Goal: Information Seeking & Learning: Compare options

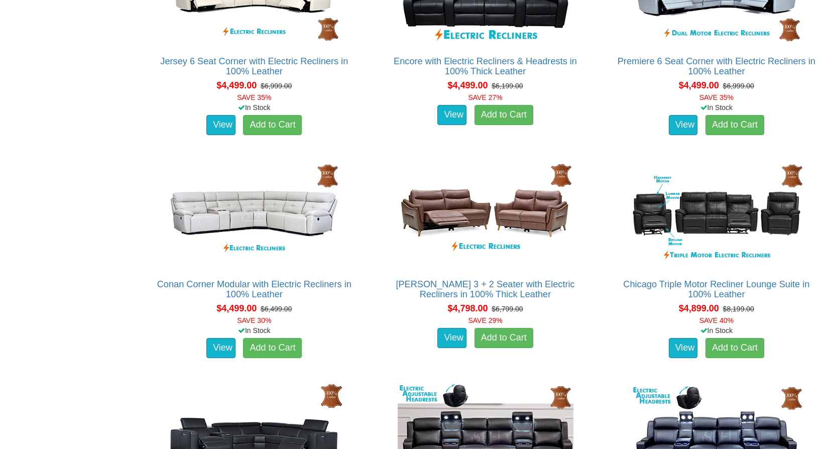
scroll to position [3866, 0]
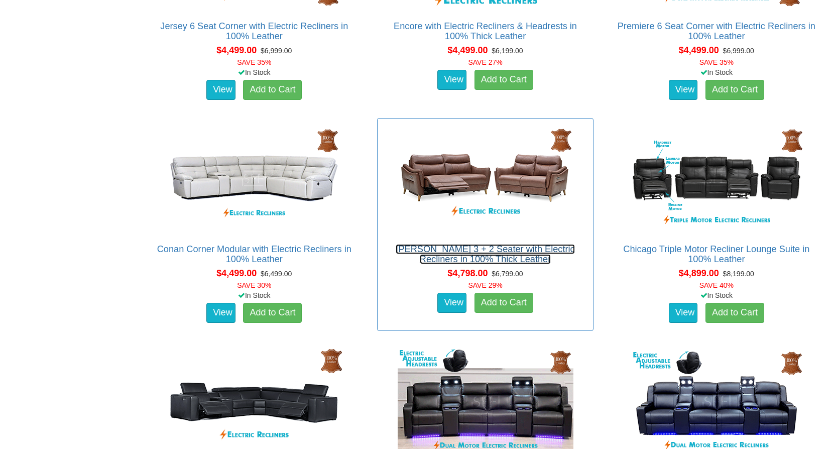
click at [484, 248] on link "[PERSON_NAME] 3 + 2 Seater with Electric Recliners in 100% Thick Leather" at bounding box center [485, 254] width 179 height 20
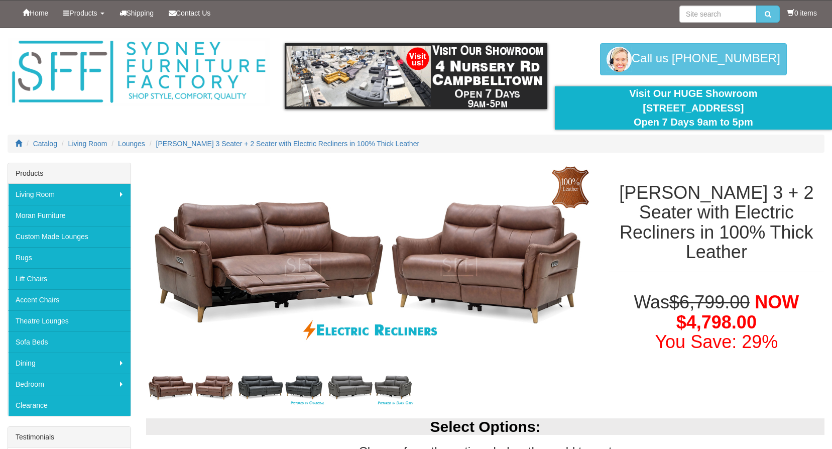
scroll to position [100, 0]
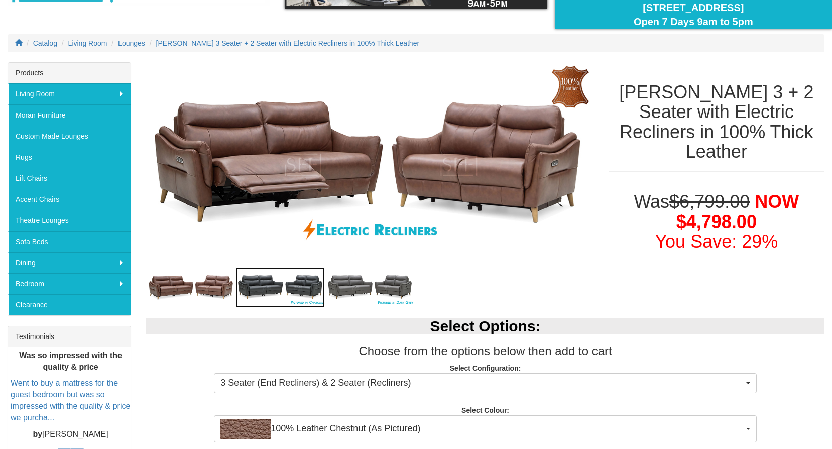
click at [252, 280] on img at bounding box center [279, 287] width 89 height 41
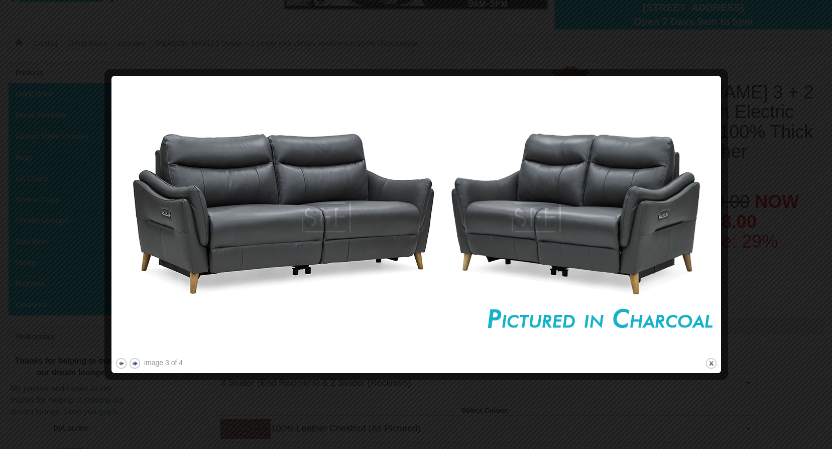
click at [138, 361] on button "next" at bounding box center [135, 363] width 13 height 13
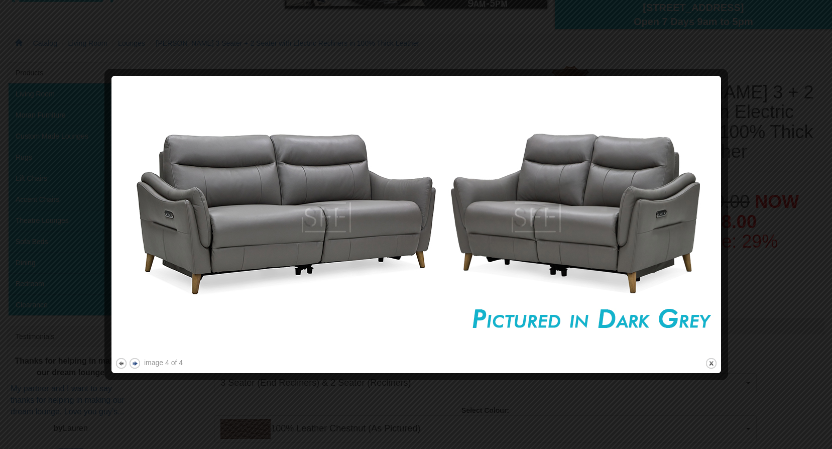
click at [138, 361] on button "next" at bounding box center [135, 363] width 13 height 13
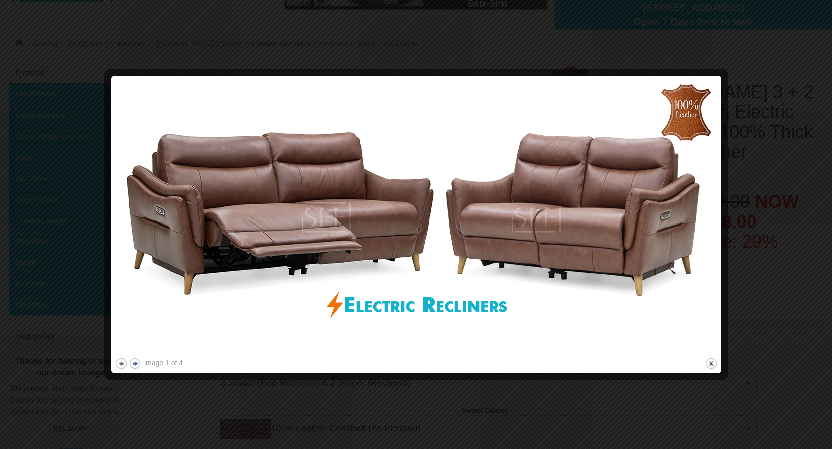
click at [138, 361] on button "next" at bounding box center [135, 363] width 13 height 13
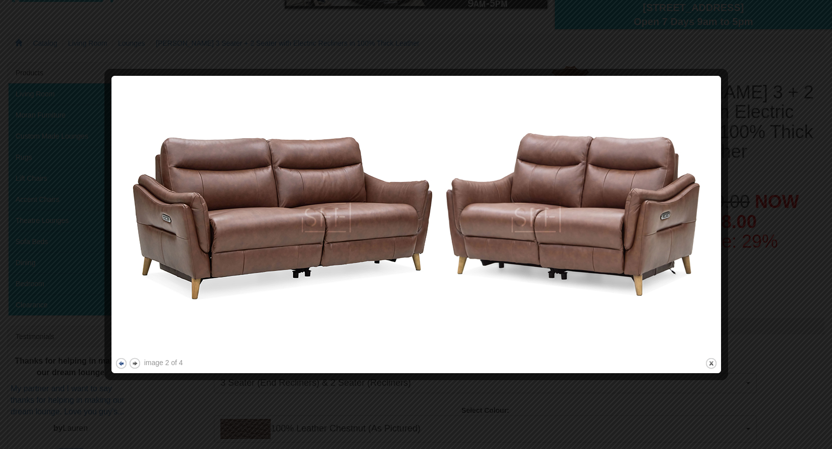
click at [117, 364] on button "previous" at bounding box center [121, 363] width 13 height 13
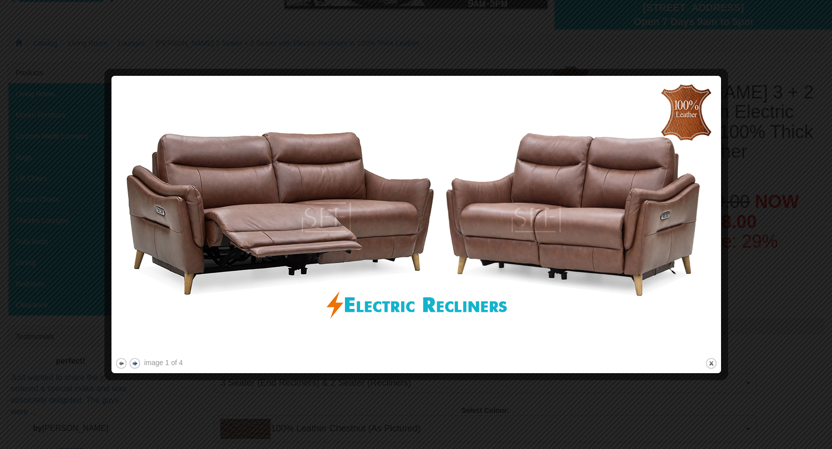
click at [132, 363] on button "next" at bounding box center [135, 363] width 13 height 13
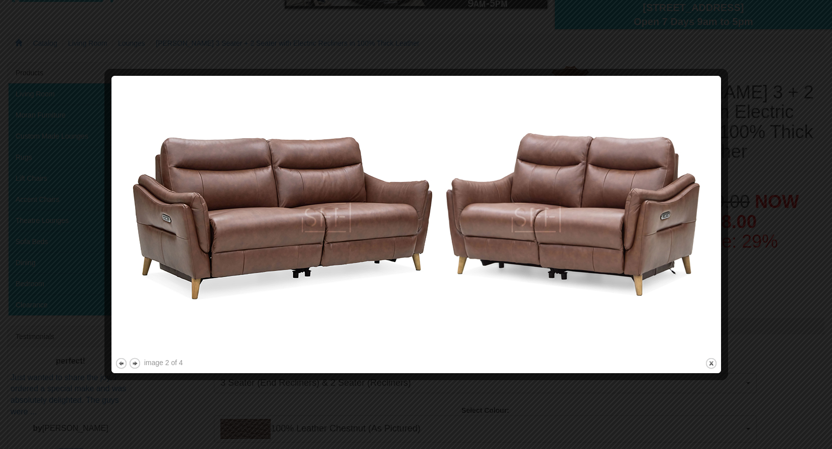
click at [338, 396] on div at bounding box center [416, 224] width 832 height 449
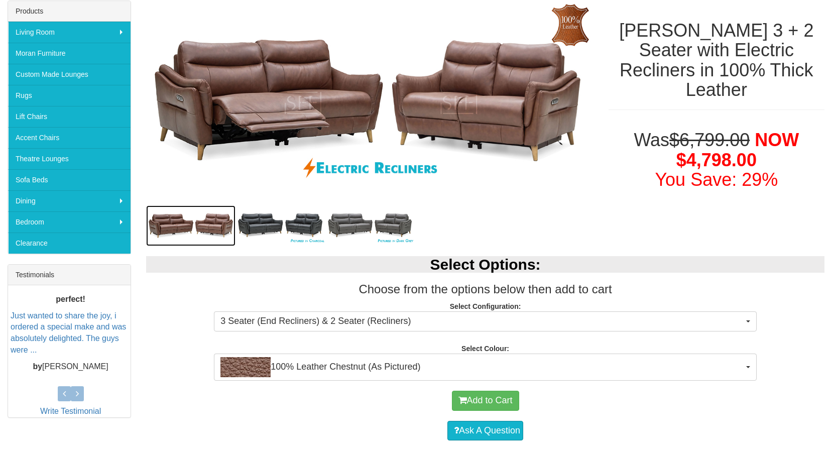
scroll to position [251, 0]
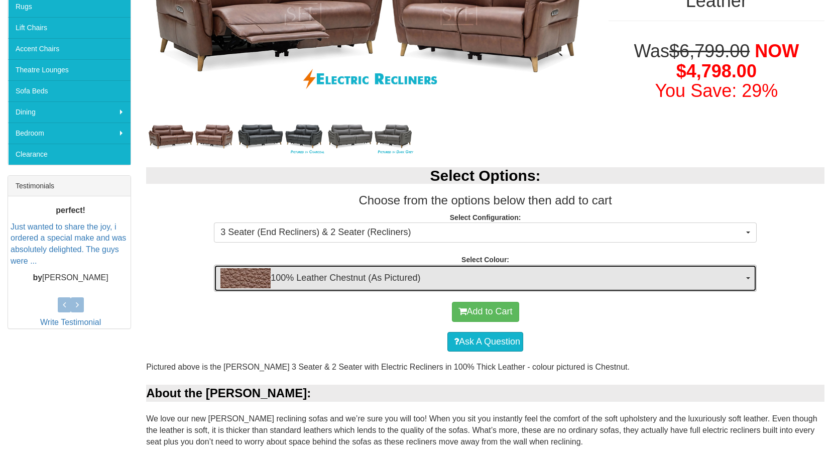
click at [451, 279] on span "100% Leather Chestnut (As Pictured)" at bounding box center [481, 278] width 523 height 20
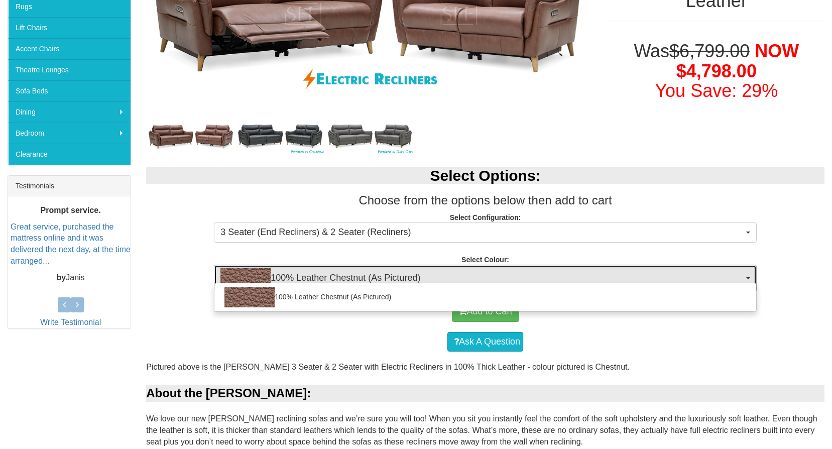
click at [451, 279] on span "100% Leather Chestnut (As Pictured)" at bounding box center [481, 278] width 523 height 20
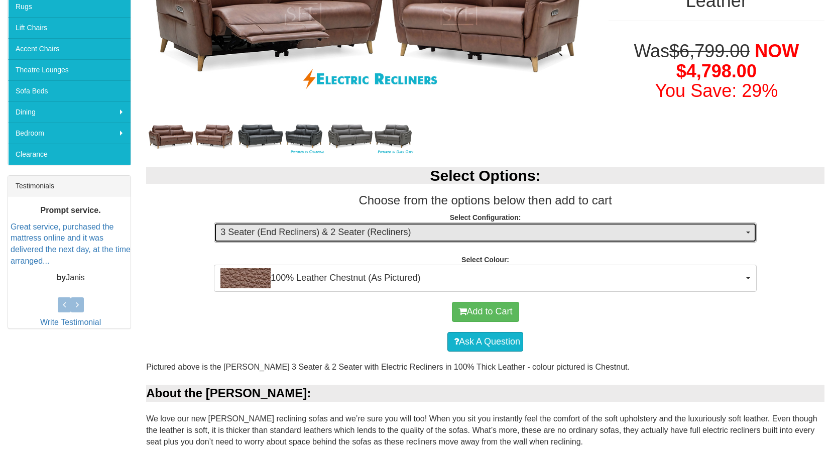
click at [408, 228] on span "3 Seater (End Recliners) & 2 Seater (Recliners)" at bounding box center [481, 232] width 523 height 13
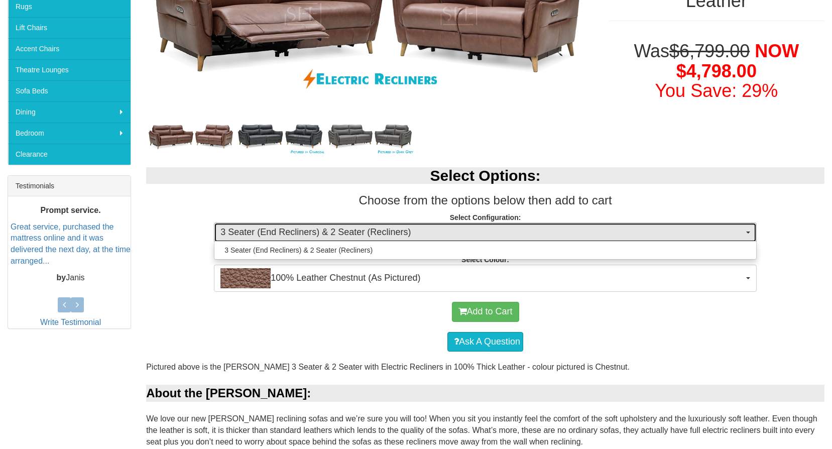
click at [408, 228] on span "3 Seater (End Recliners) & 2 Seater (Recliners)" at bounding box center [481, 232] width 523 height 13
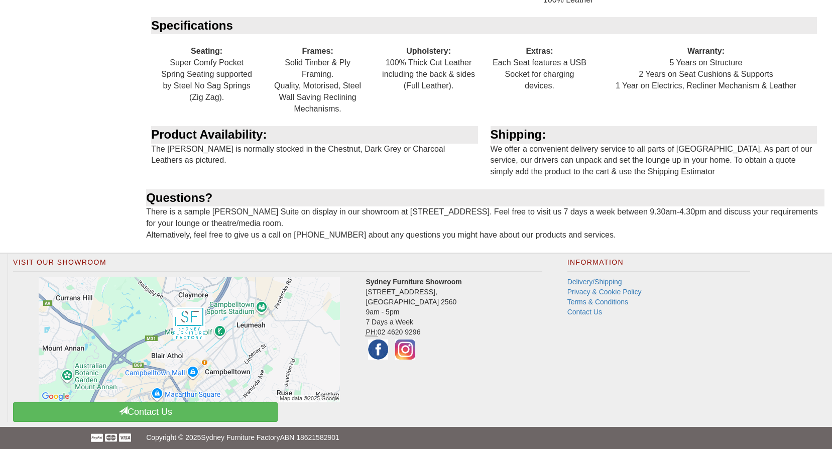
scroll to position [1330, 0]
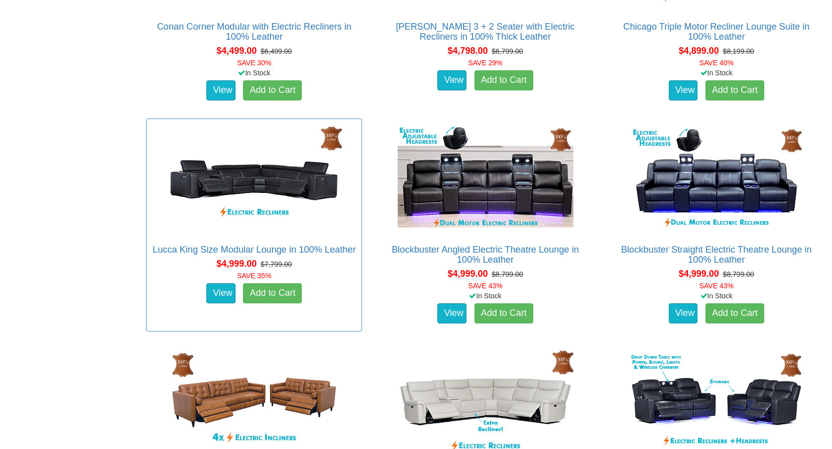
scroll to position [4218, 0]
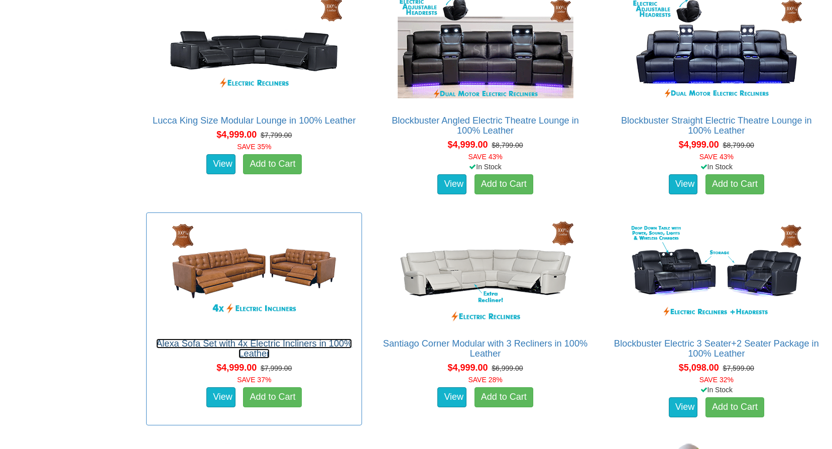
click at [240, 341] on link "Alexa Sofa Set with 4x Electric Incliners in 100% Leather" at bounding box center [254, 348] width 196 height 20
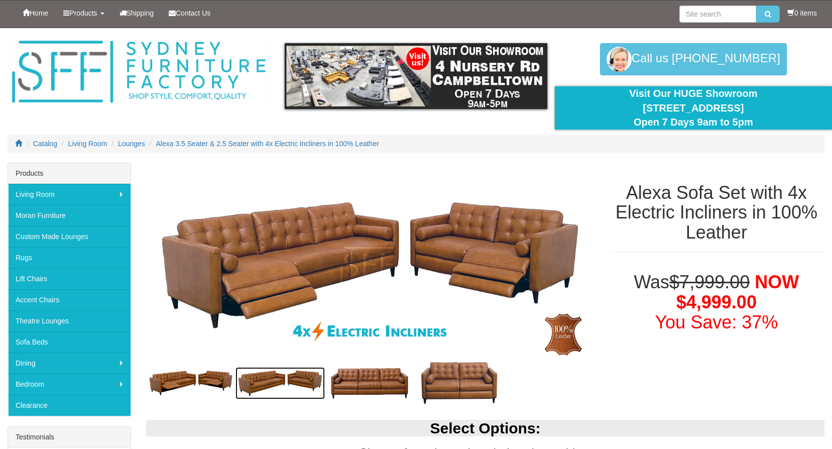
click at [258, 386] on img at bounding box center [279, 383] width 89 height 32
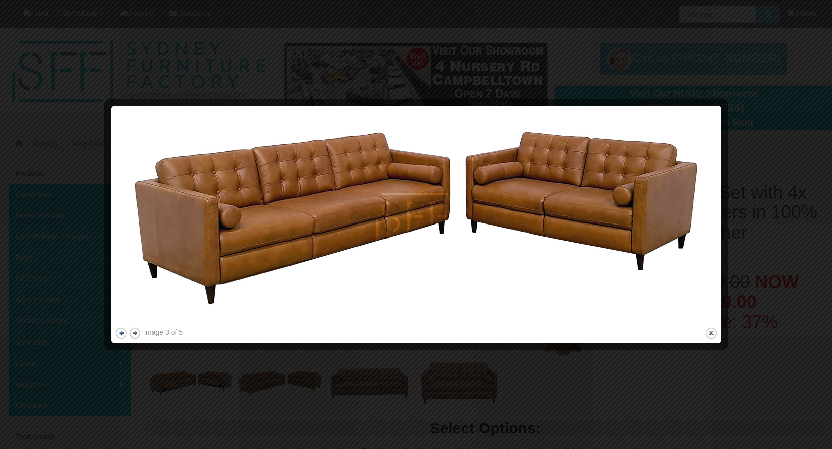
click at [117, 333] on button "previous" at bounding box center [121, 333] width 13 height 13
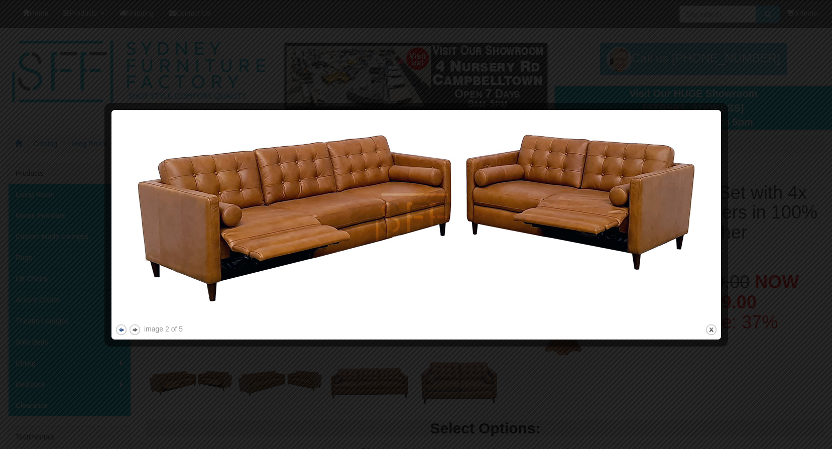
click at [120, 332] on button "previous" at bounding box center [121, 329] width 13 height 13
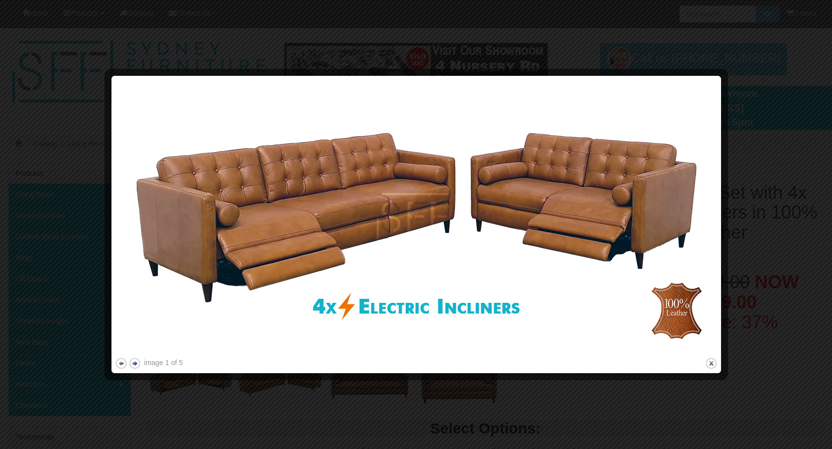
click at [135, 366] on button "next" at bounding box center [135, 363] width 13 height 13
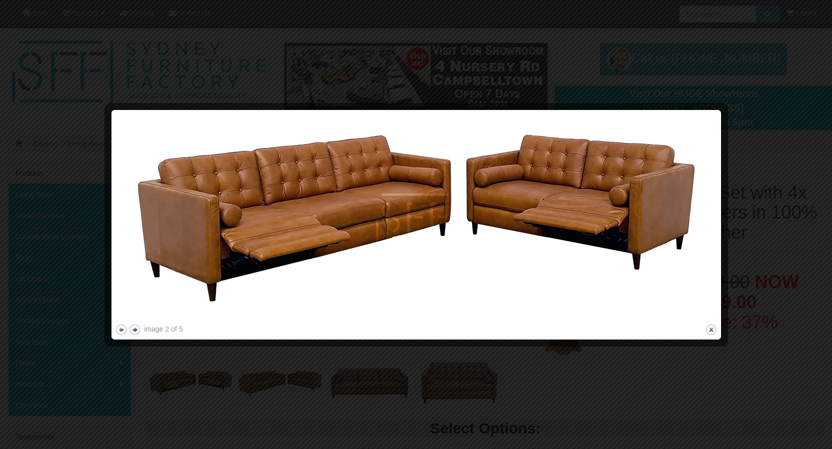
click at [135, 366] on div at bounding box center [416, 224] width 832 height 449
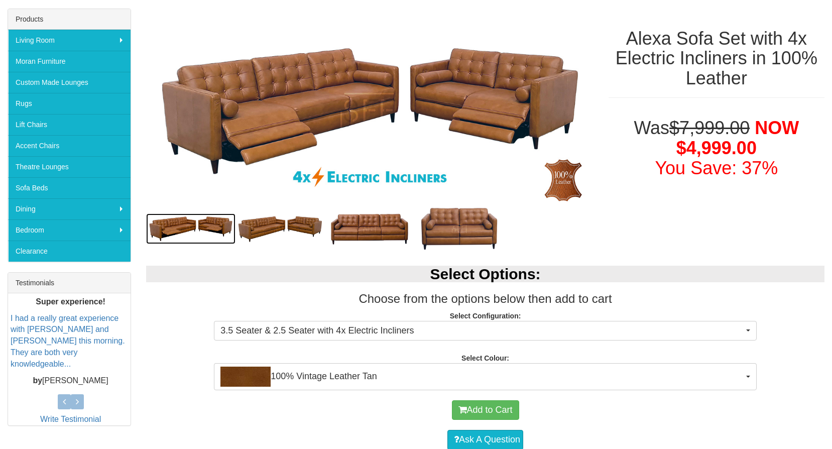
scroll to position [351, 0]
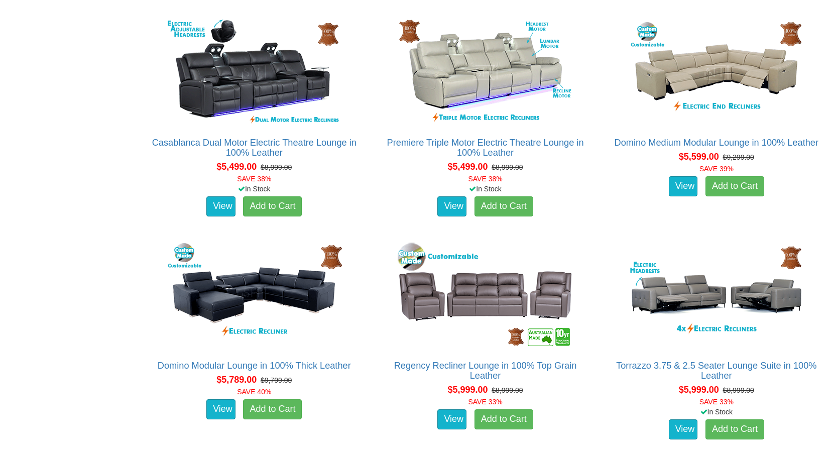
scroll to position [4921, 0]
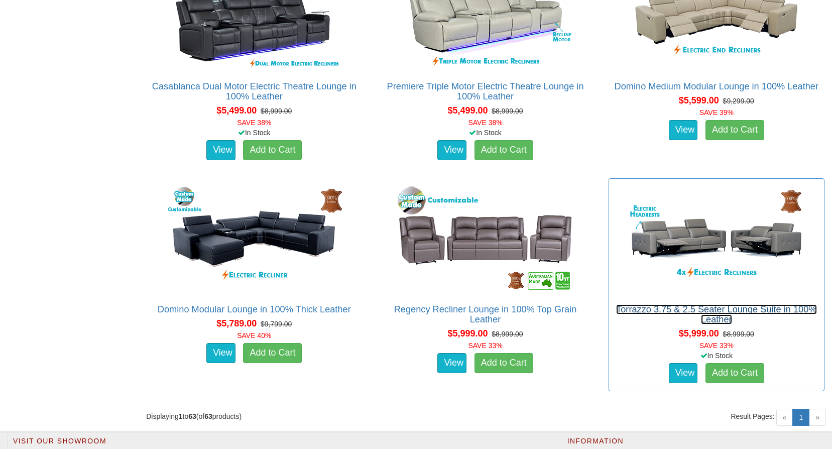
click at [710, 312] on link "Torrazzo 3.75 & 2.5 Seater Lounge Suite in 100% Leather" at bounding box center [716, 314] width 200 height 20
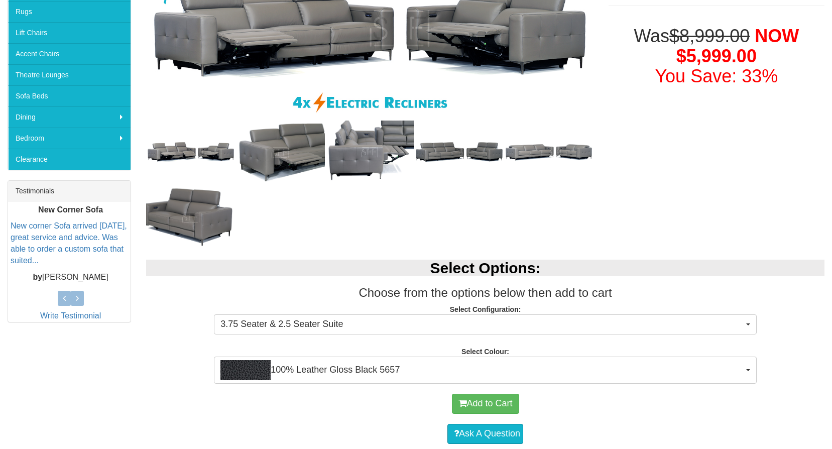
scroll to position [251, 0]
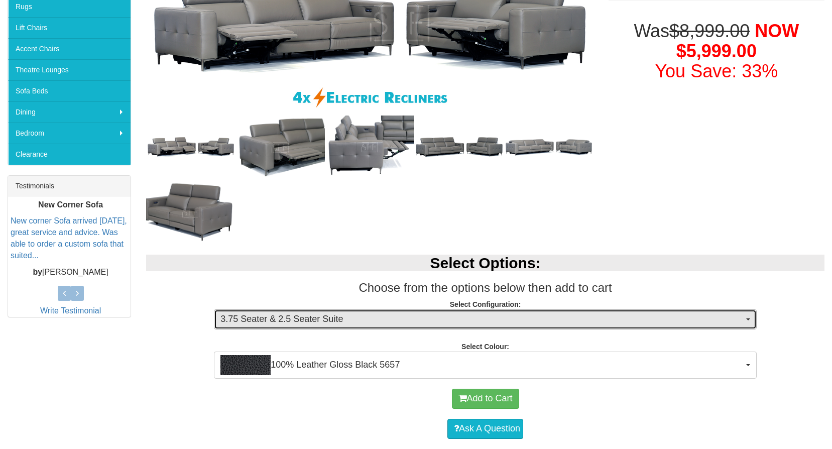
click at [277, 321] on span "3.75 Seater & 2.5 Seater Suite" at bounding box center [481, 319] width 523 height 13
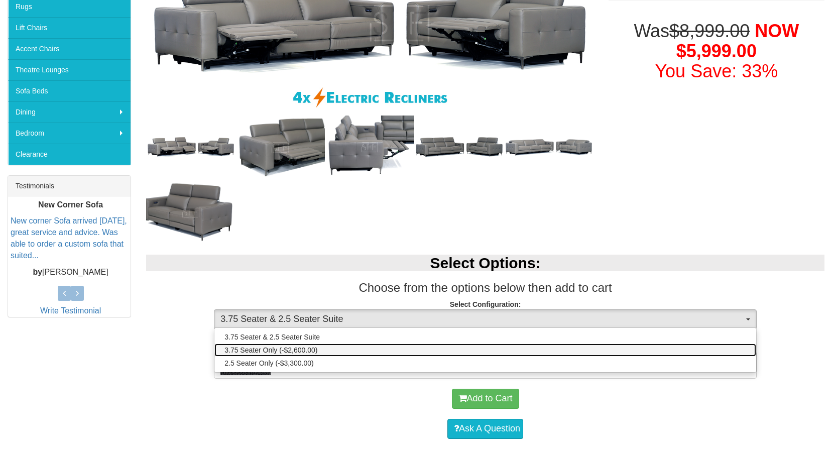
click at [291, 349] on span "3.75 Seater Only (-$2,600.00)" at bounding box center [270, 350] width 93 height 10
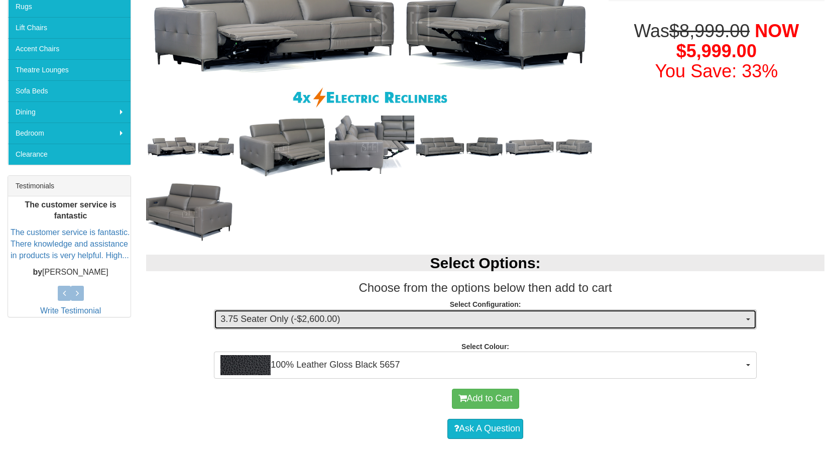
click at [298, 318] on span "3.75 Seater Only (-$2,600.00)" at bounding box center [481, 319] width 523 height 13
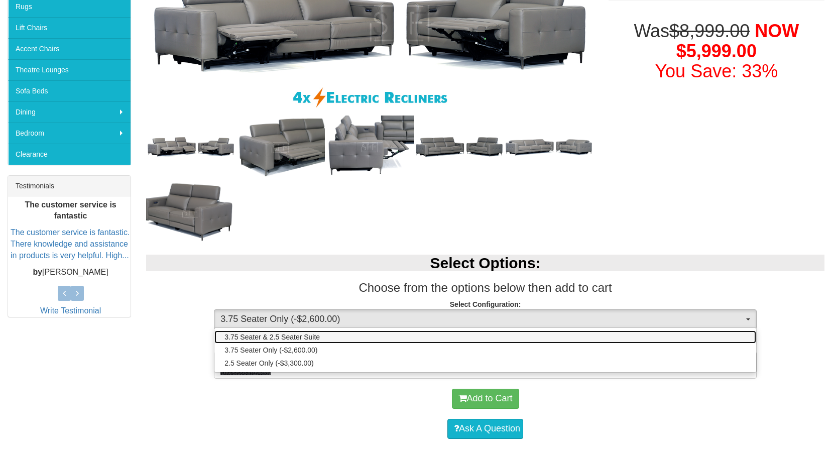
click at [297, 337] on span "3.75 Seater & 2.5 Seater Suite" at bounding box center [271, 337] width 95 height 10
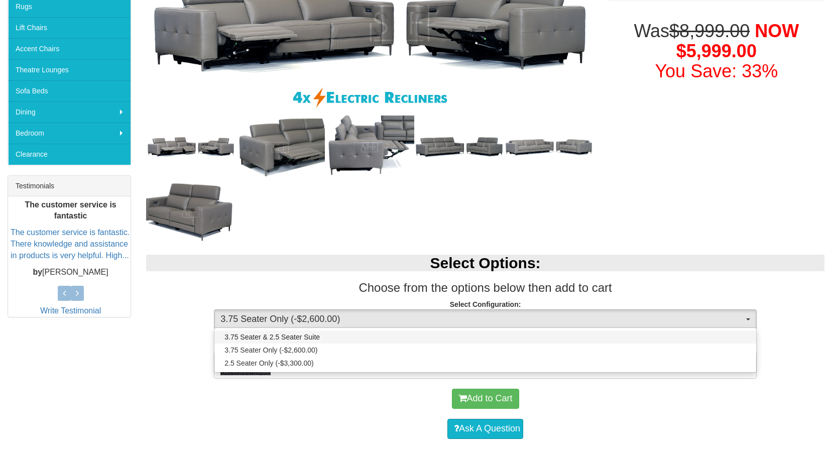
select select "1980"
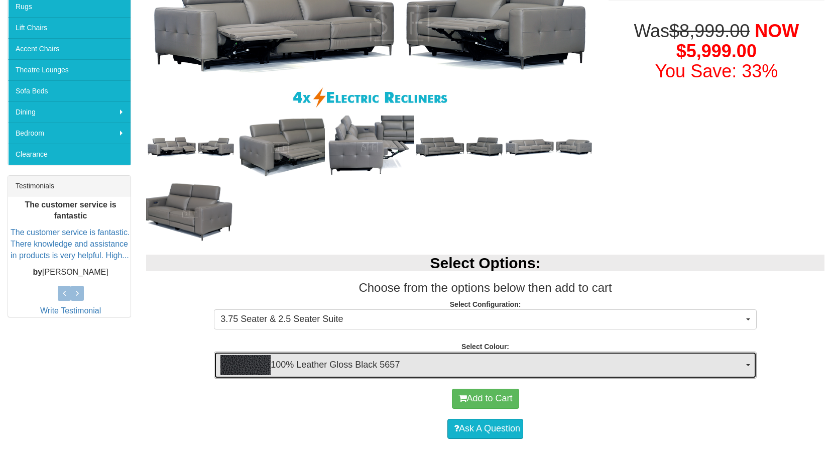
click at [312, 366] on span "100% Leather Gloss Black 5657" at bounding box center [481, 365] width 523 height 20
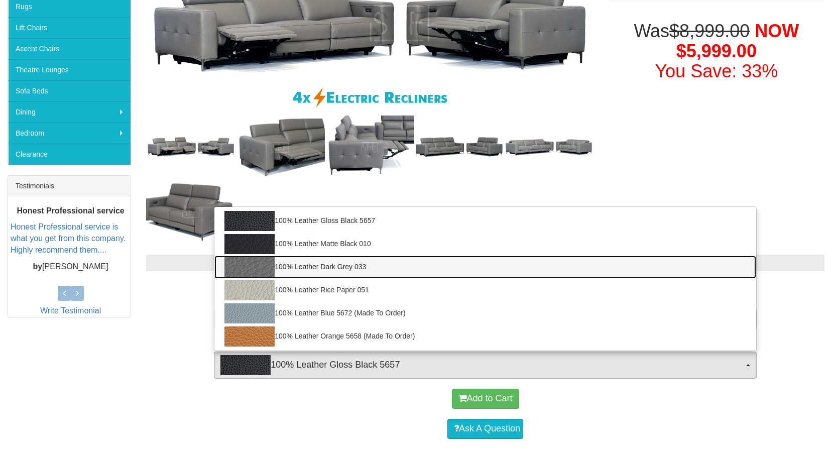
click at [312, 270] on link "100% Leather Dark Grey 033" at bounding box center [485, 267] width 542 height 23
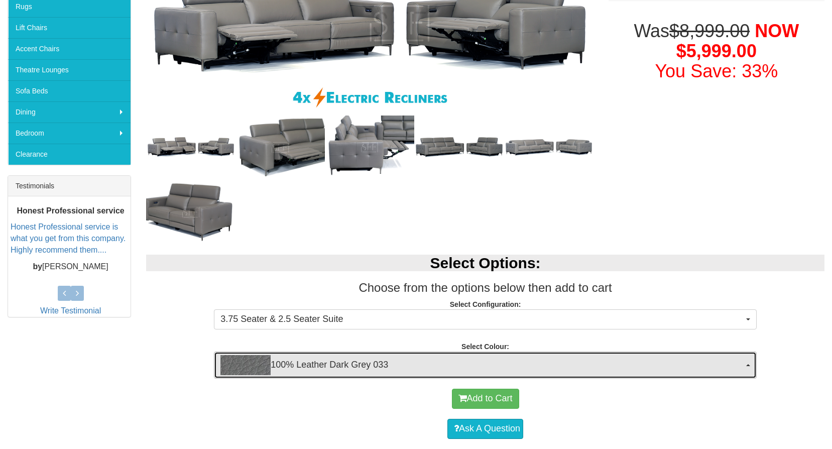
click at [295, 364] on span "100% Leather Dark Grey 033" at bounding box center [481, 365] width 523 height 20
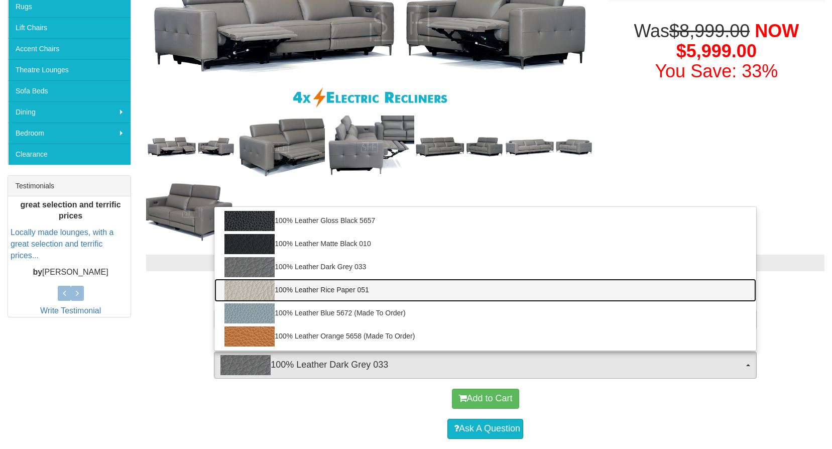
click at [293, 298] on link "100% Leather Rice Paper 051" at bounding box center [485, 290] width 542 height 23
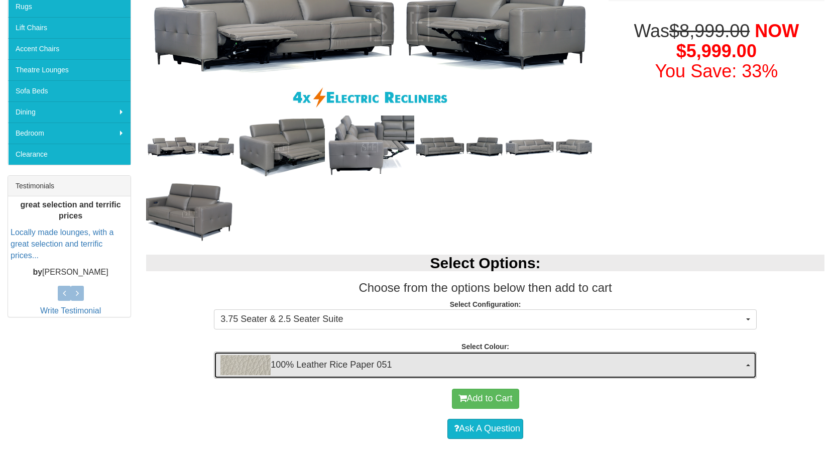
click at [287, 368] on span "100% Leather Rice Paper 051" at bounding box center [481, 365] width 523 height 20
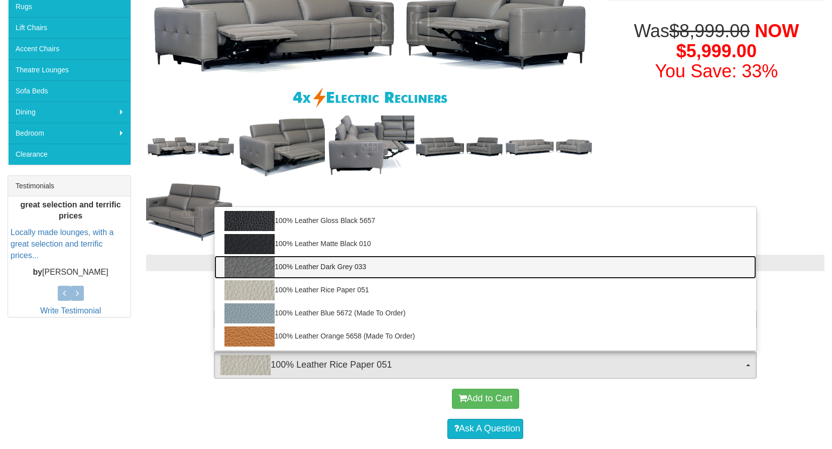
click at [297, 268] on link "100% Leather Dark Grey 033" at bounding box center [485, 267] width 542 height 23
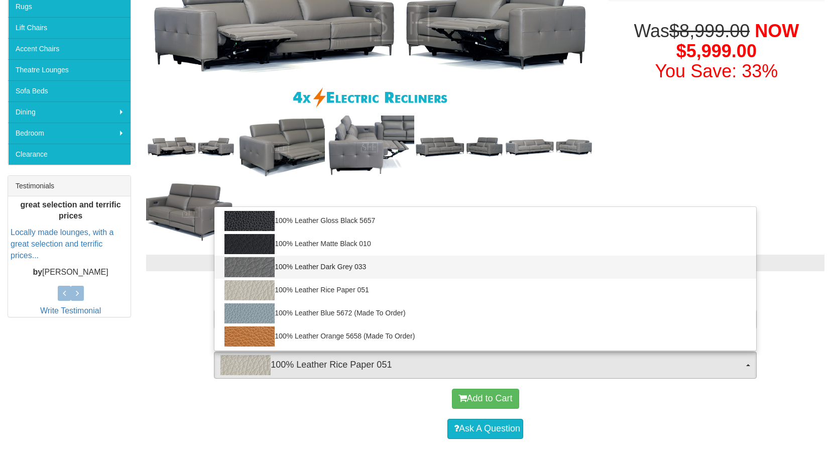
select select "2021"
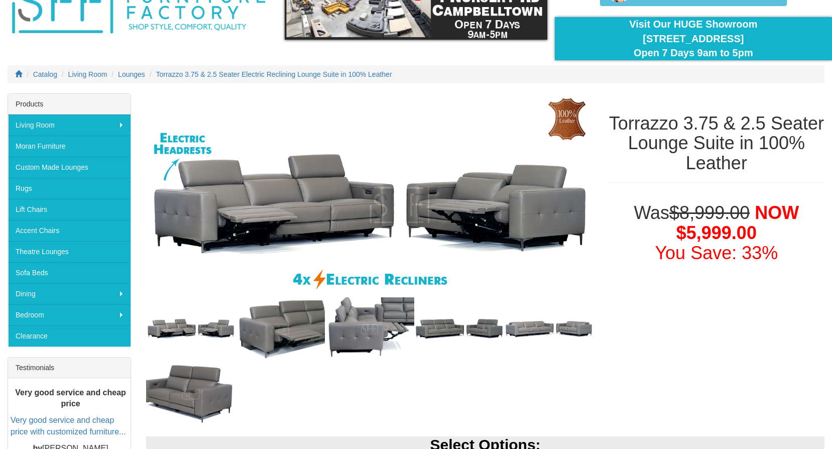
scroll to position [50, 0]
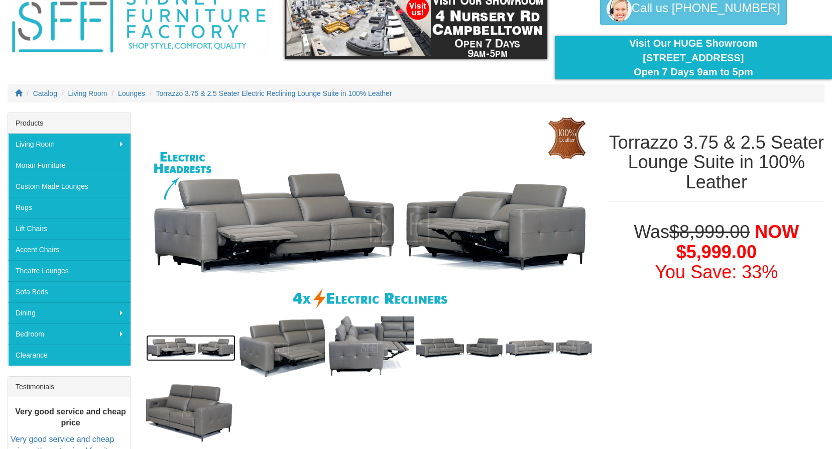
click at [180, 352] on img at bounding box center [190, 348] width 89 height 27
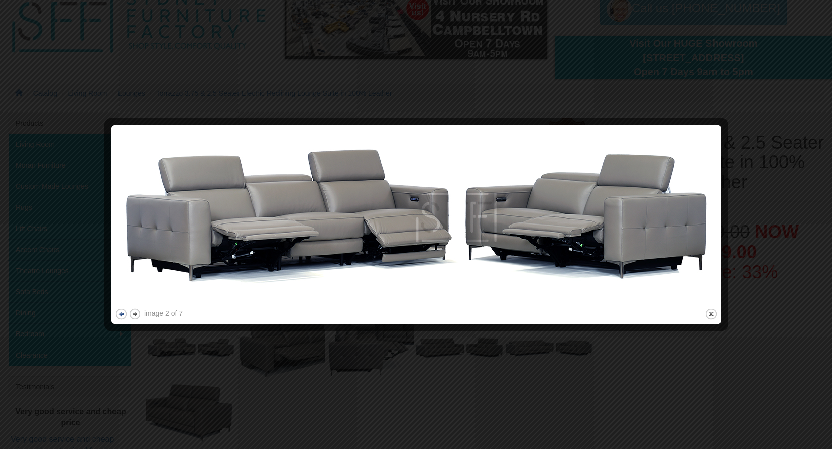
click at [124, 315] on button "previous" at bounding box center [121, 314] width 13 height 13
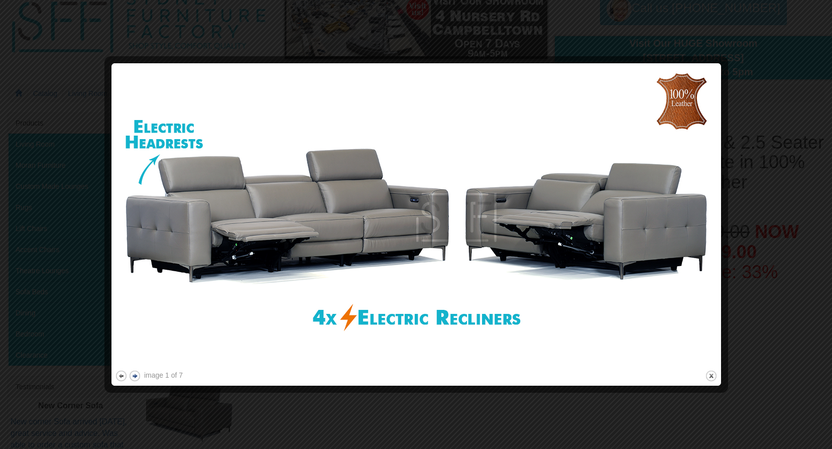
click at [136, 378] on button "next" at bounding box center [135, 376] width 13 height 13
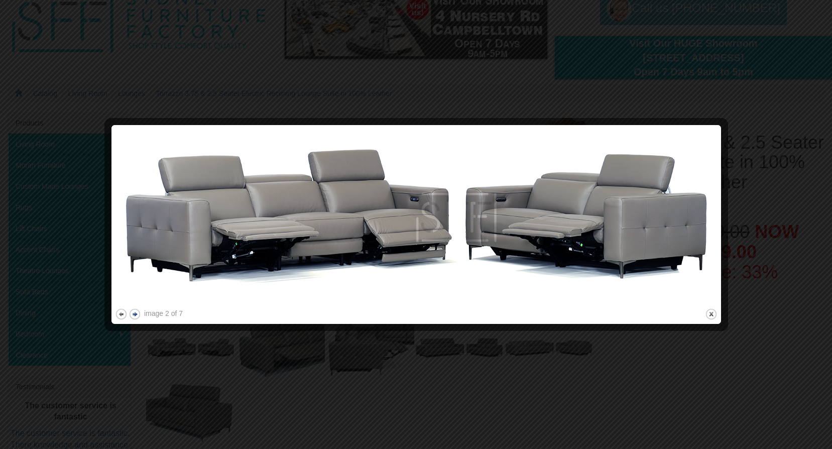
click at [133, 315] on button "next" at bounding box center [135, 314] width 13 height 13
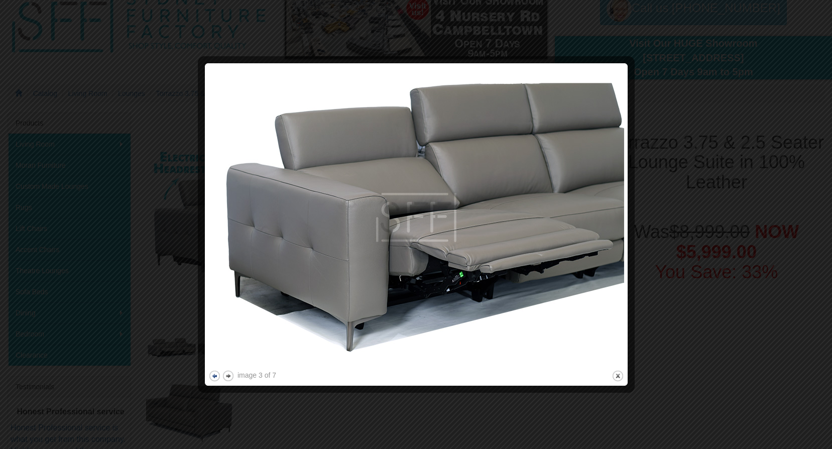
click at [220, 375] on button "previous" at bounding box center [214, 376] width 13 height 13
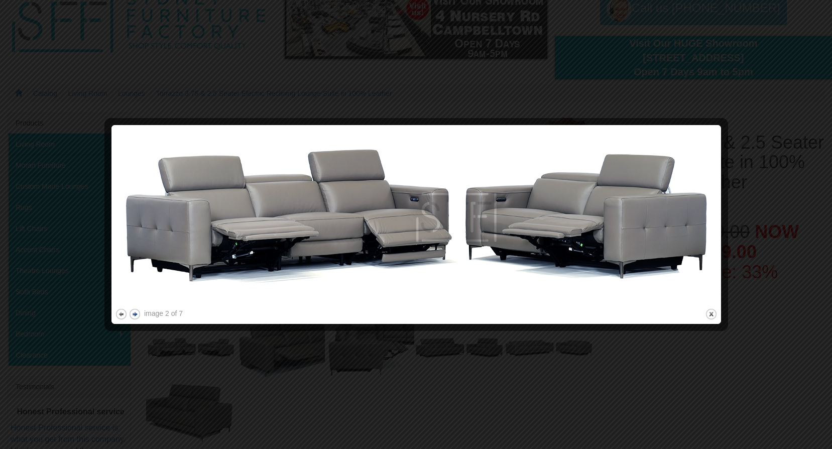
click at [135, 314] on button "next" at bounding box center [135, 314] width 13 height 13
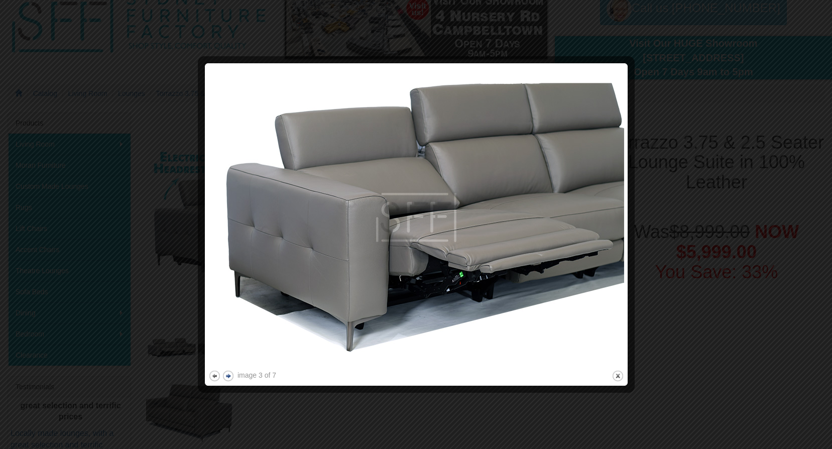
click at [230, 380] on button "next" at bounding box center [228, 376] width 13 height 13
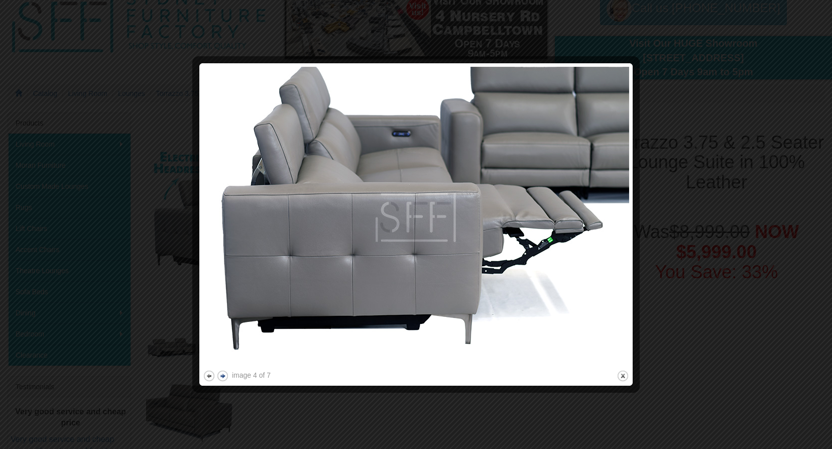
click at [224, 377] on button "next" at bounding box center [222, 376] width 13 height 13
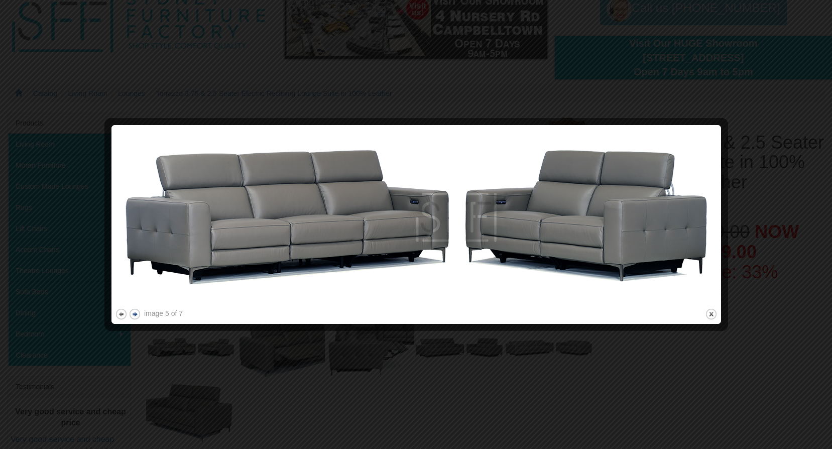
click at [131, 313] on button "next" at bounding box center [135, 314] width 13 height 13
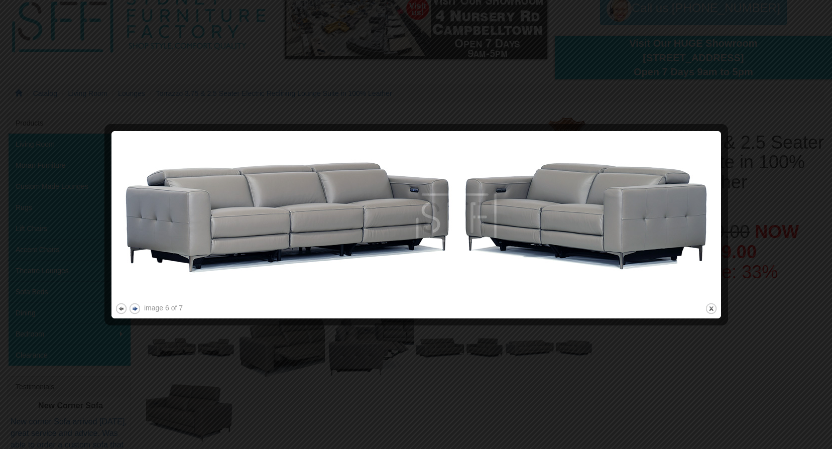
click at [134, 310] on button "next" at bounding box center [135, 308] width 13 height 13
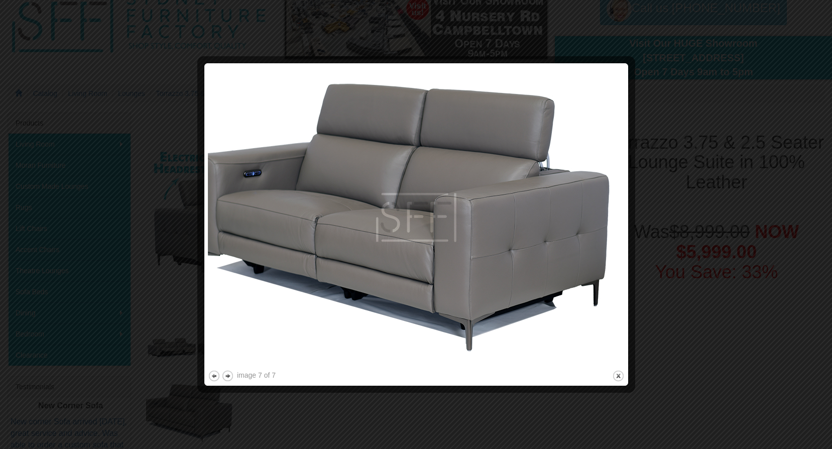
click at [54, 238] on div at bounding box center [416, 224] width 832 height 449
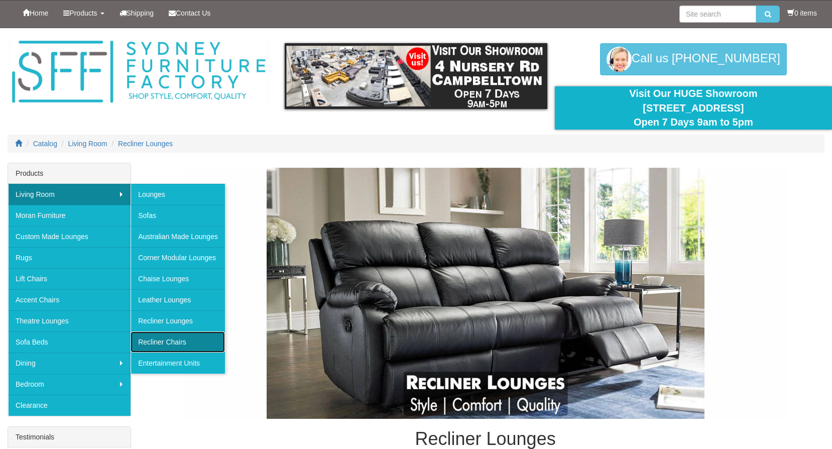
click at [180, 339] on link "Recliner Chairs" at bounding box center [178, 341] width 94 height 21
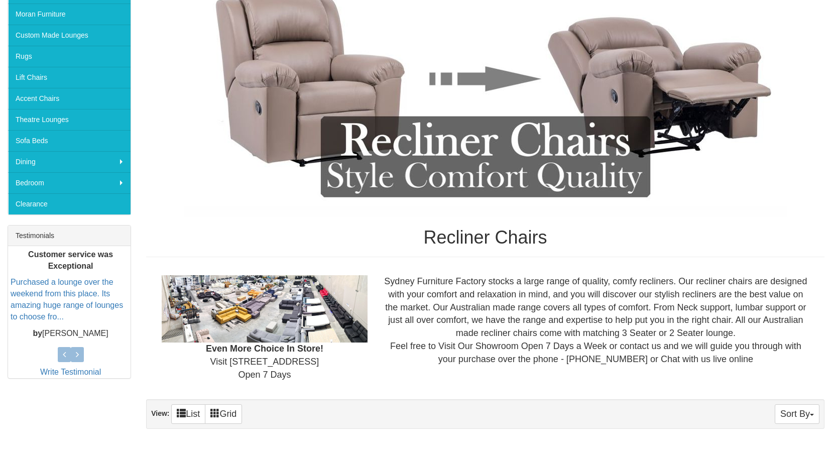
scroll to position [55, 0]
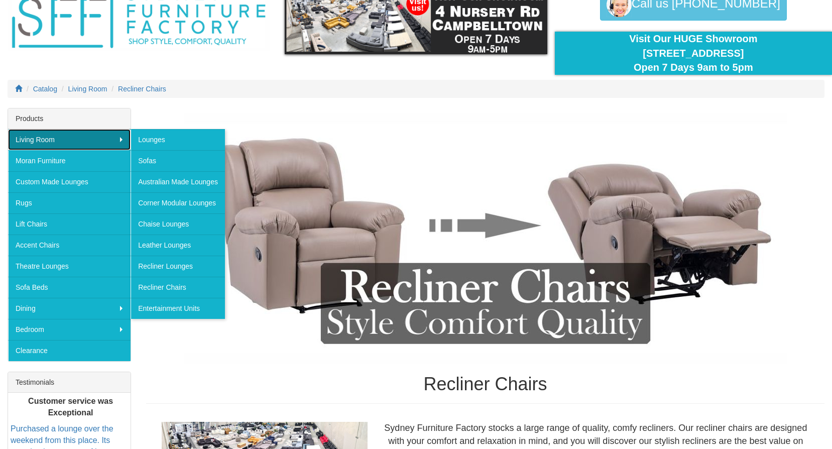
click at [120, 136] on link "Living Room" at bounding box center [69, 139] width 123 height 21
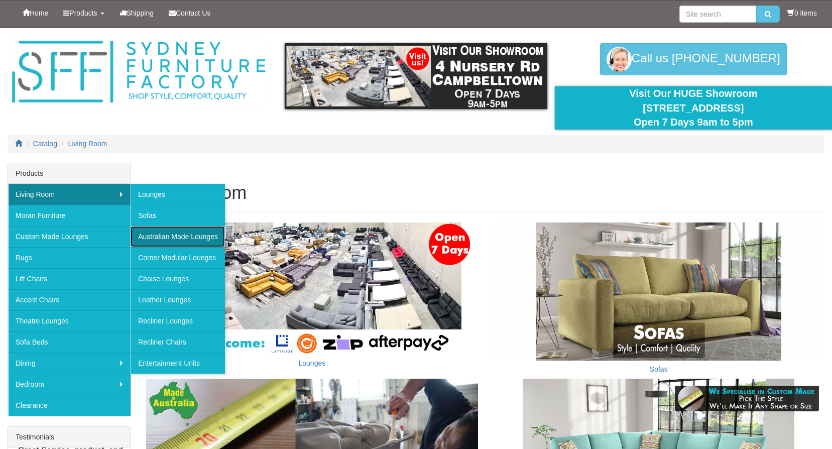
click at [188, 237] on link "Australian Made Lounges" at bounding box center [178, 236] width 94 height 21
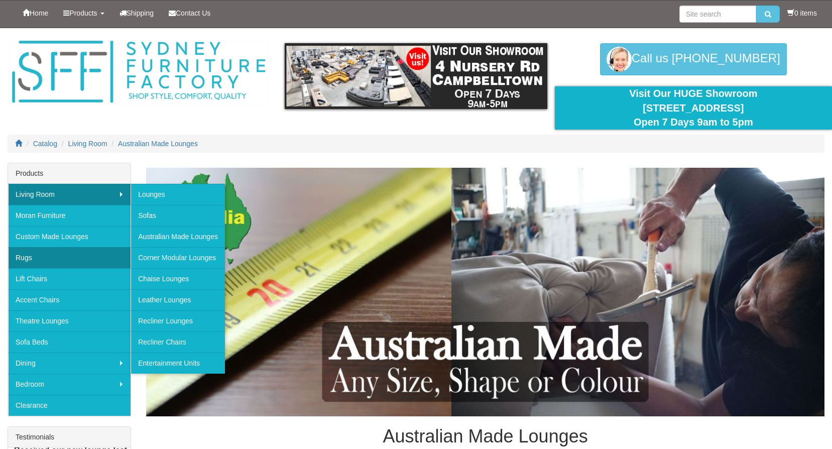
scroll to position [50, 0]
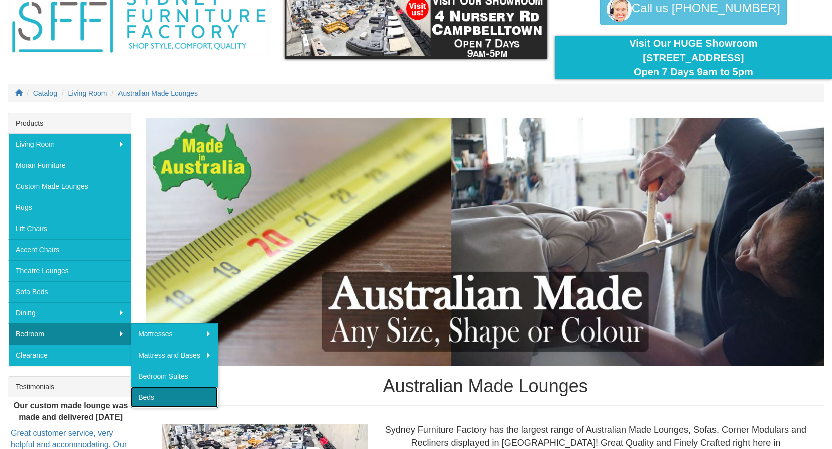
click at [148, 399] on link "Beds" at bounding box center [174, 397] width 87 height 21
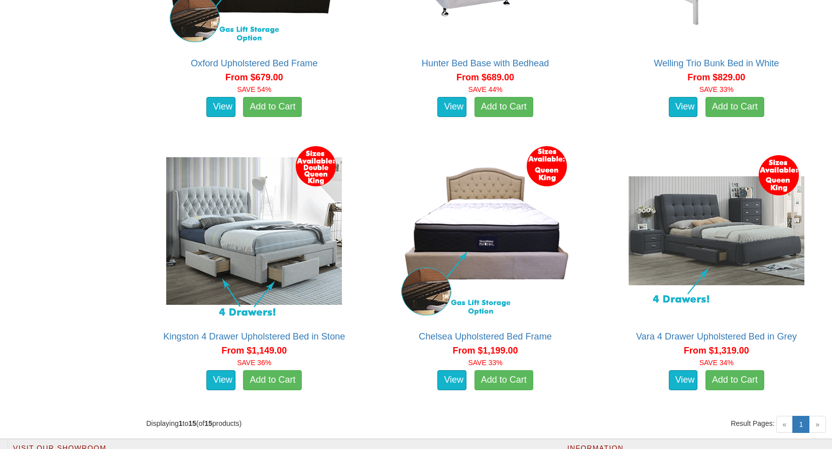
scroll to position [1707, 0]
